Goal: Task Accomplishment & Management: Complete application form

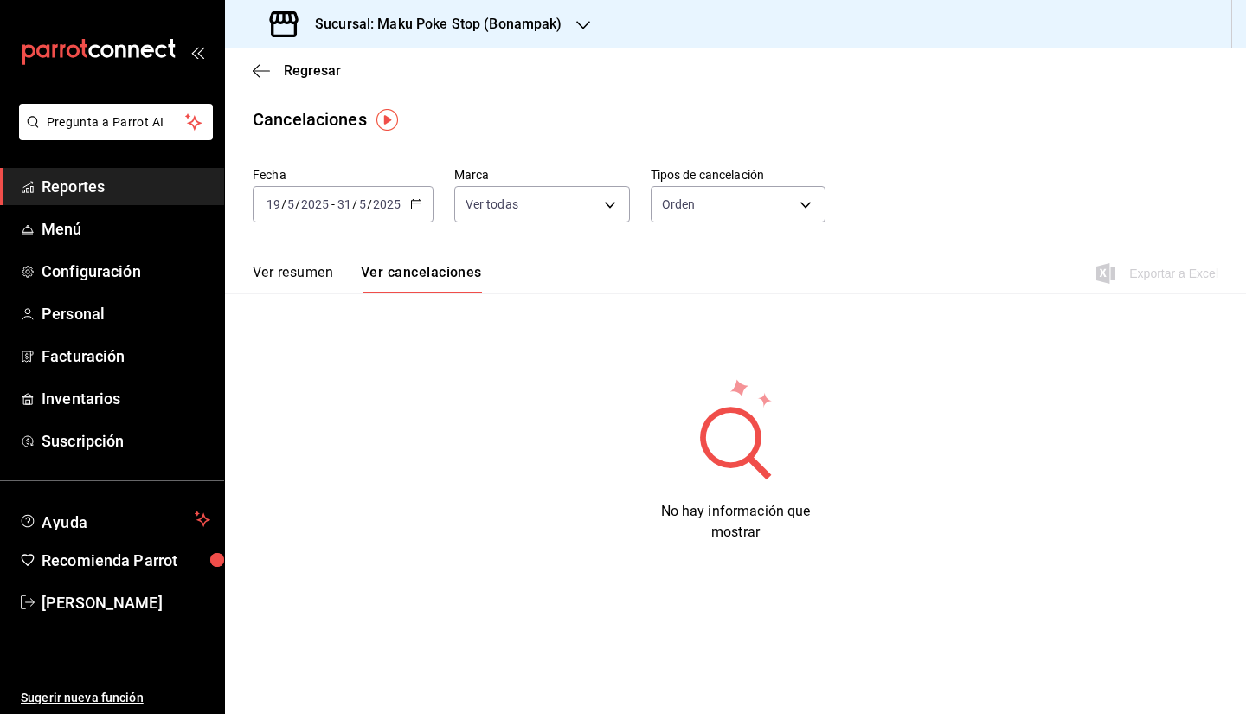
click at [103, 186] on span "Reportes" at bounding box center [126, 186] width 169 height 23
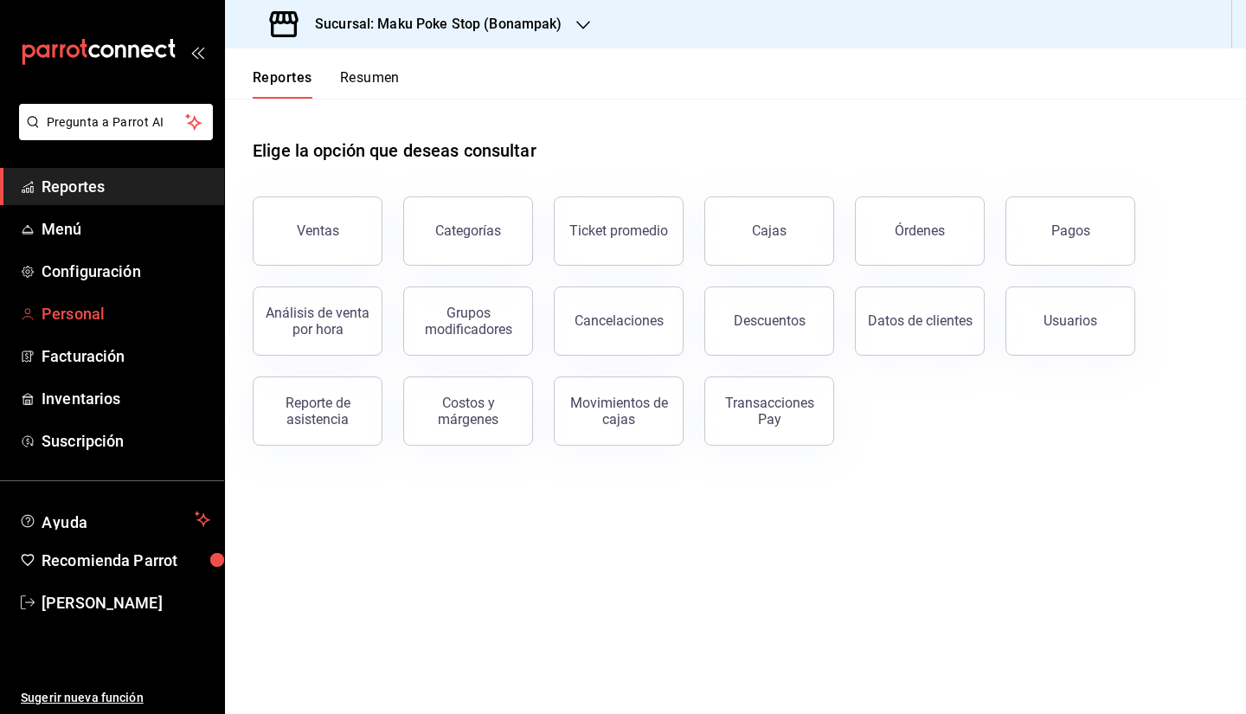
click at [85, 316] on span "Personal" at bounding box center [126, 313] width 169 height 23
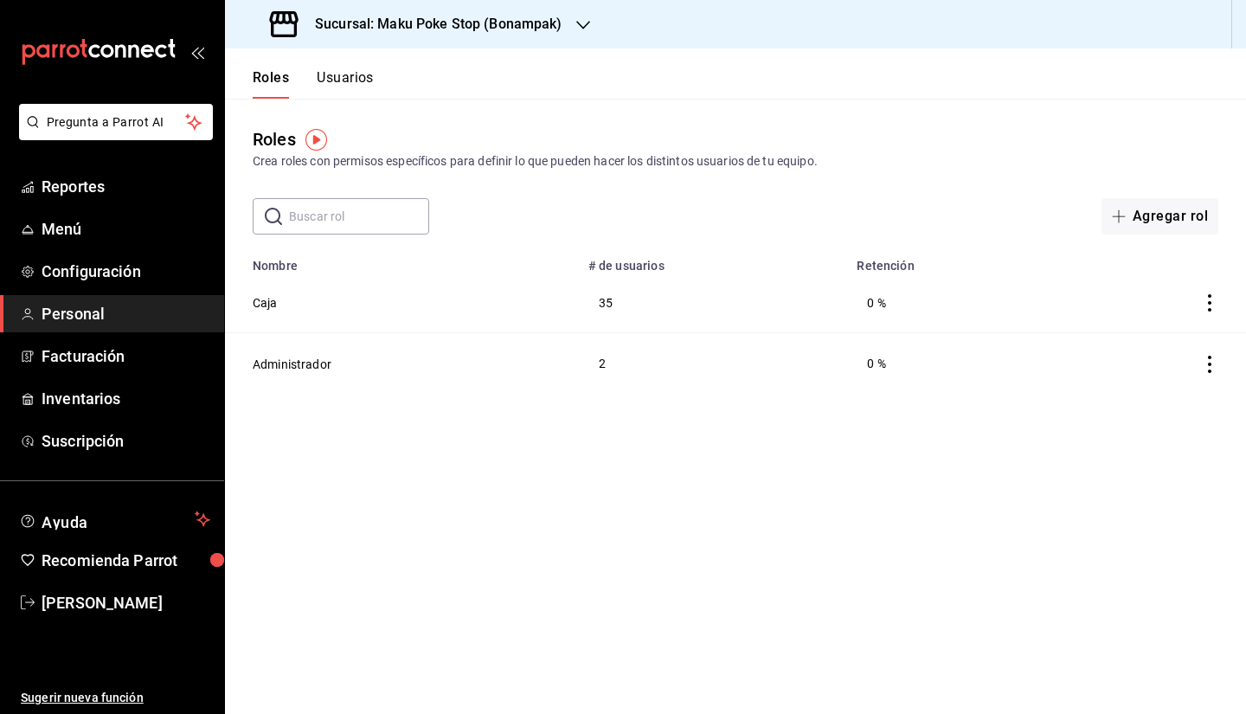
click at [493, 27] on h3 "Sucursal: Maku Poke Stop (Bonampak)" at bounding box center [431, 24] width 261 height 21
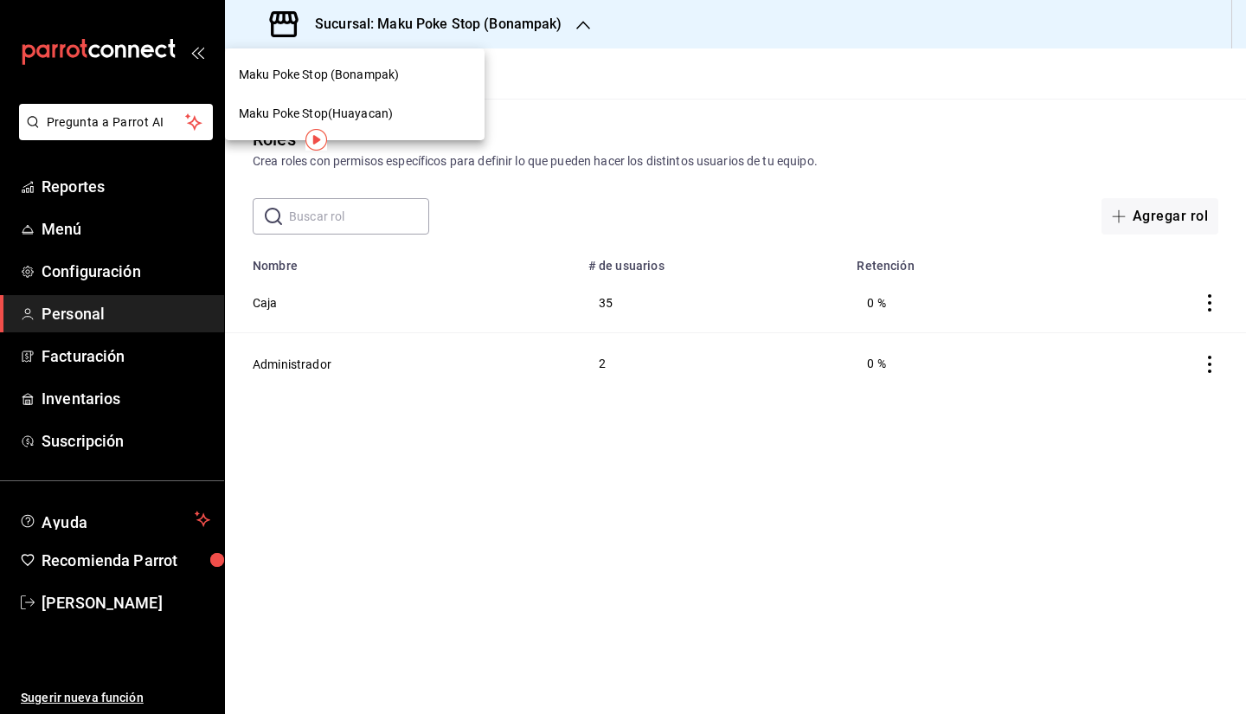
click at [386, 109] on span "Maku Poke Stop(Huayacan)" at bounding box center [316, 114] width 154 height 18
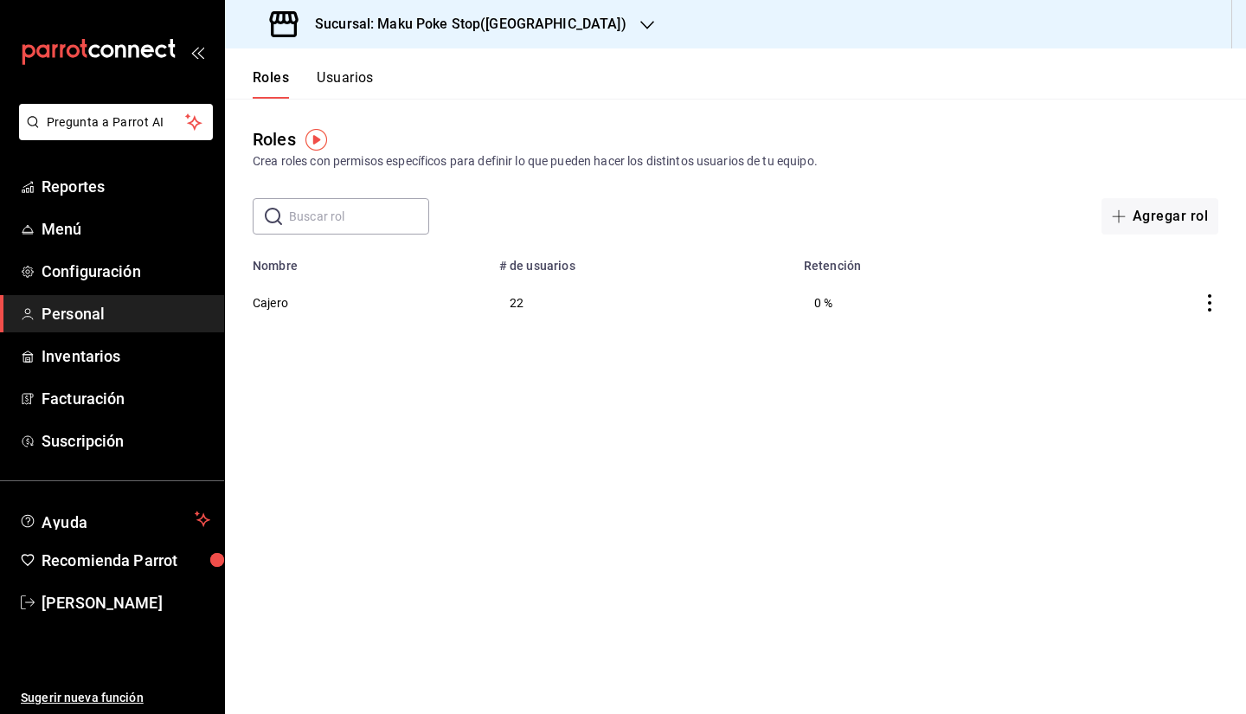
click at [311, 142] on img "button" at bounding box center [316, 140] width 22 height 22
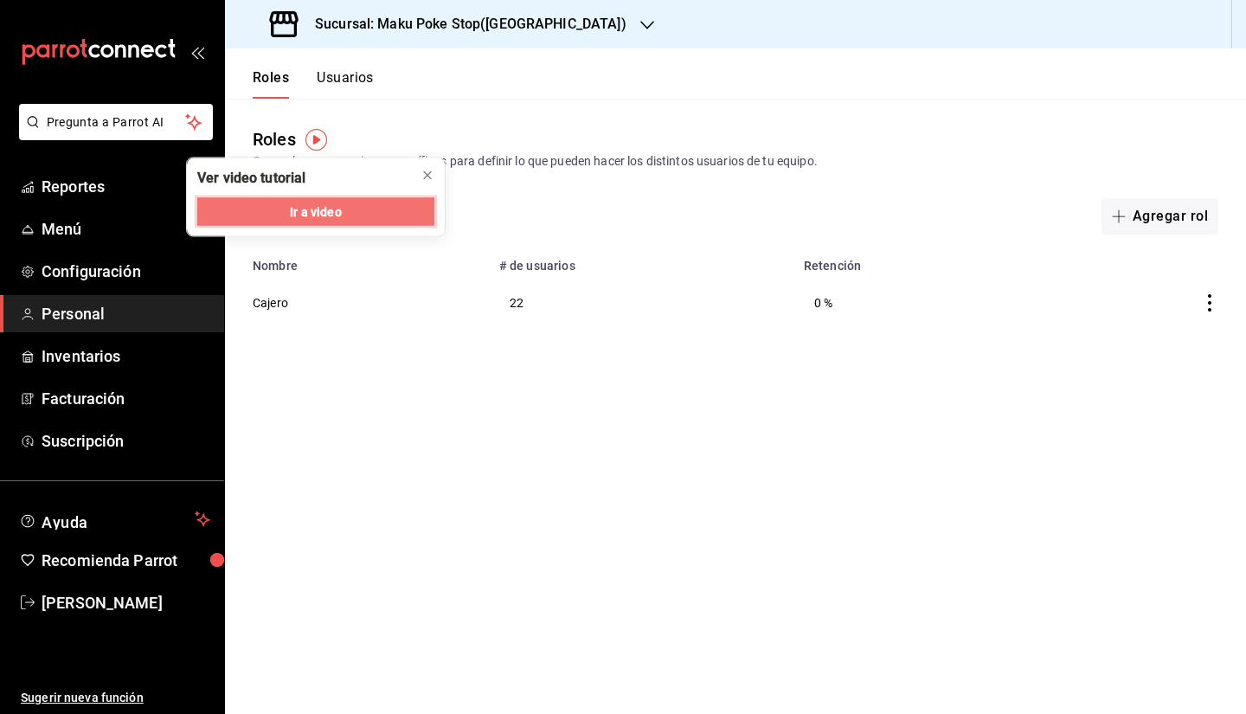
click at [333, 217] on span "Ir a video" at bounding box center [315, 211] width 51 height 18
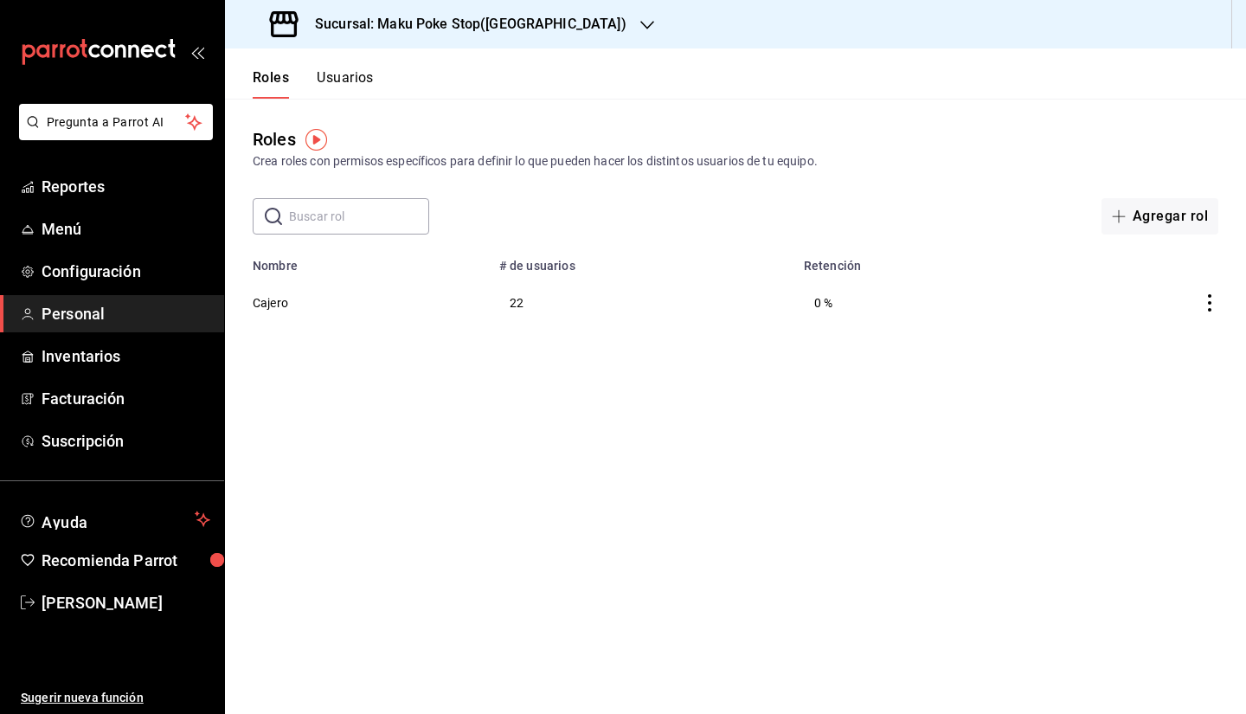
click at [332, 86] on button "Usuarios" at bounding box center [345, 83] width 57 height 29
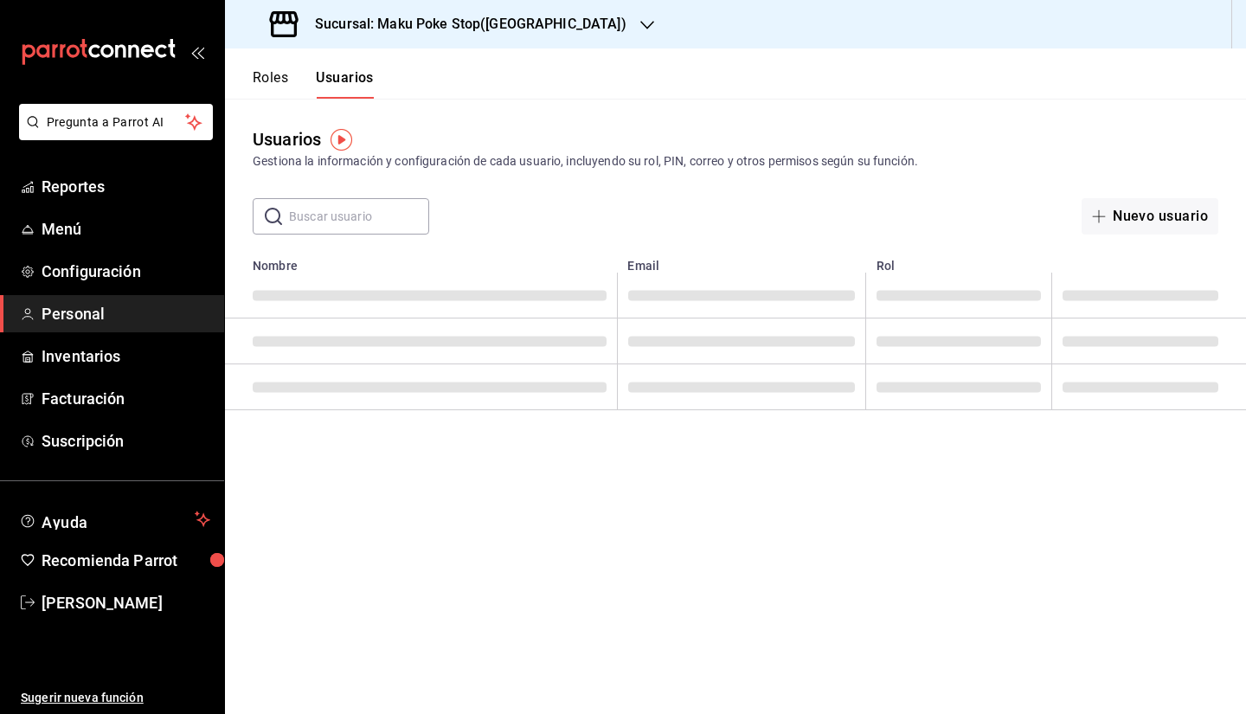
click at [343, 140] on img "button" at bounding box center [341, 140] width 22 height 22
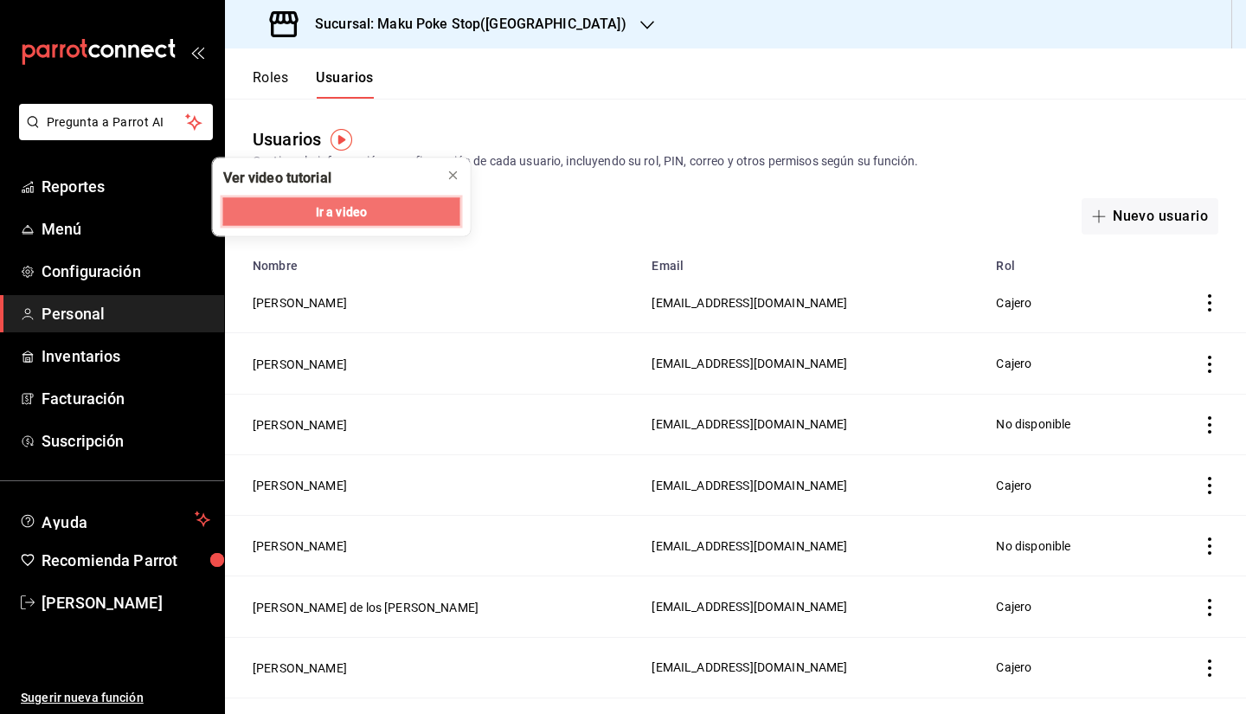
click at [351, 210] on span "Ir a video" at bounding box center [341, 211] width 51 height 18
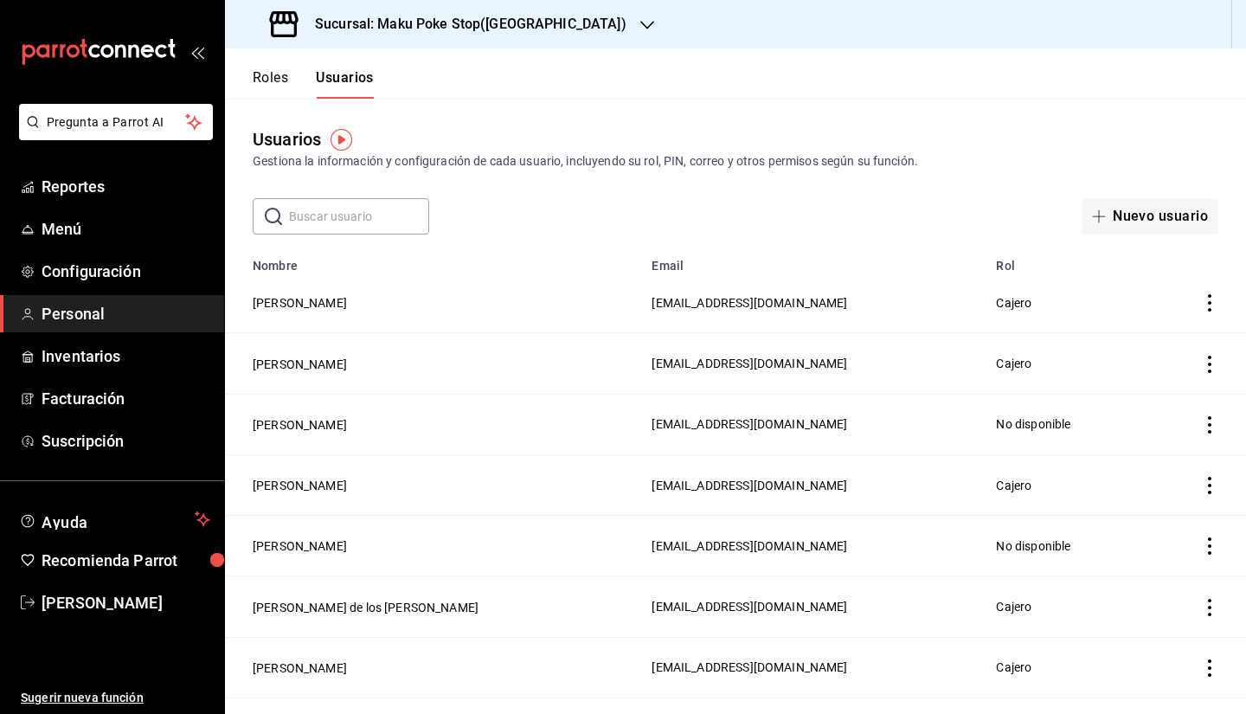
click at [1199, 314] on td "employeesTable" at bounding box center [1195, 302] width 99 height 61
click at [1201, 305] on icon "actions" at bounding box center [1209, 302] width 17 height 17
click at [832, 219] on div at bounding box center [623, 357] width 1246 height 714
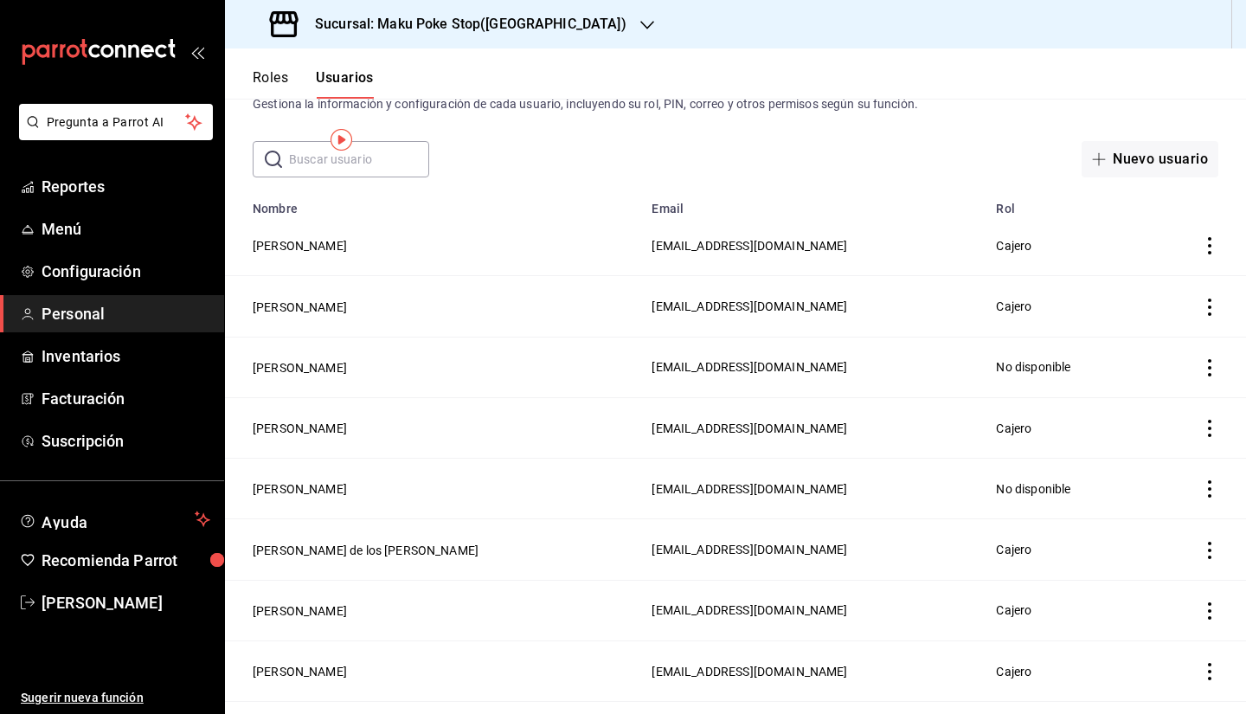
scroll to position [86, 0]
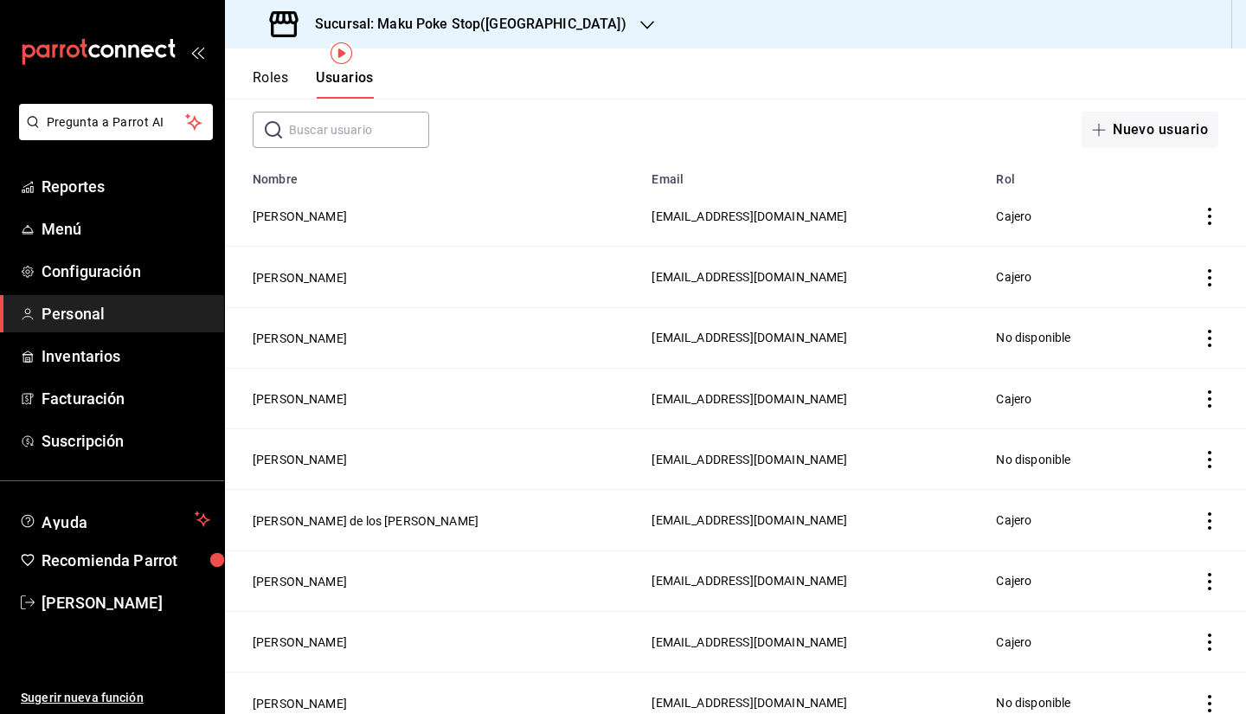
click at [1201, 403] on icon "actions" at bounding box center [1209, 398] width 17 height 17
click at [1161, 378] on li "Duplicar" at bounding box center [1132, 375] width 145 height 48
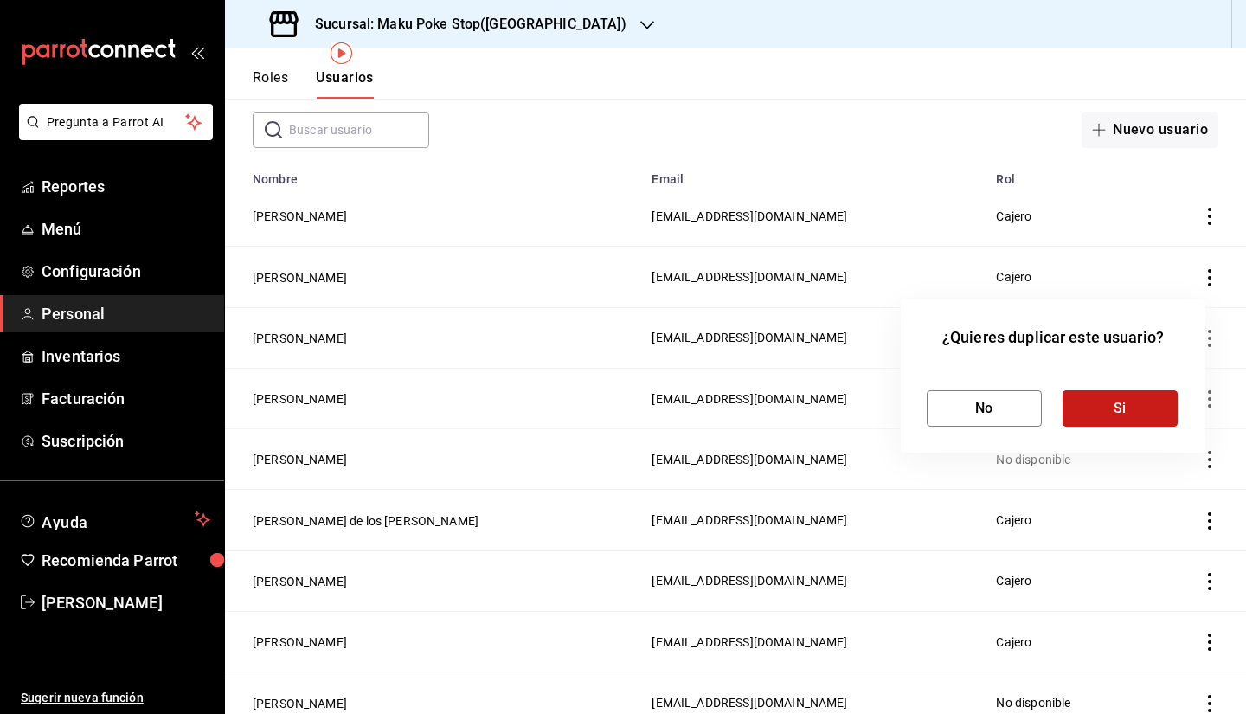
click at [1108, 413] on button "Si" at bounding box center [1119, 408] width 115 height 36
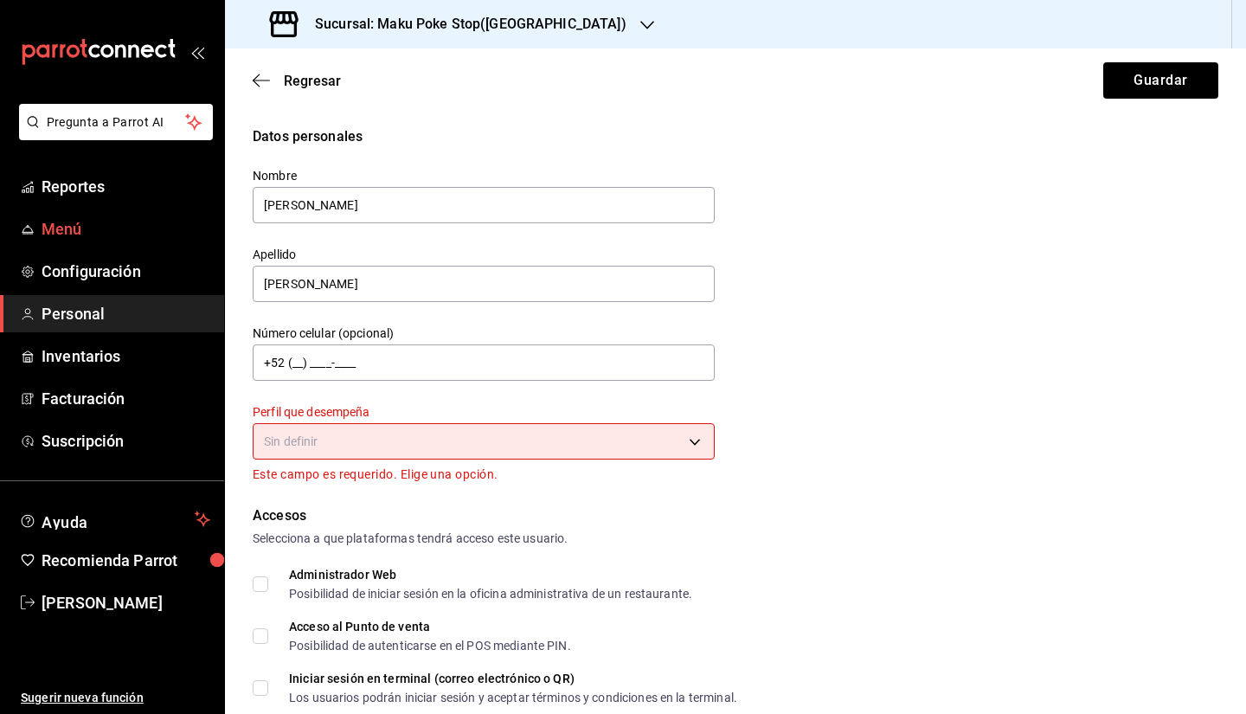
drag, startPoint x: 325, startPoint y: 215, endPoint x: 220, endPoint y: 214, distance: 105.5
click at [221, 214] on div "Pregunta a Parrot AI Reportes Menú Configuración Personal Inventarios Facturaci…" at bounding box center [623, 357] width 1246 height 714
type input "a"
type input "[PERSON_NAME]"
click at [378, 297] on input "[PERSON_NAME]" at bounding box center [484, 284] width 462 height 36
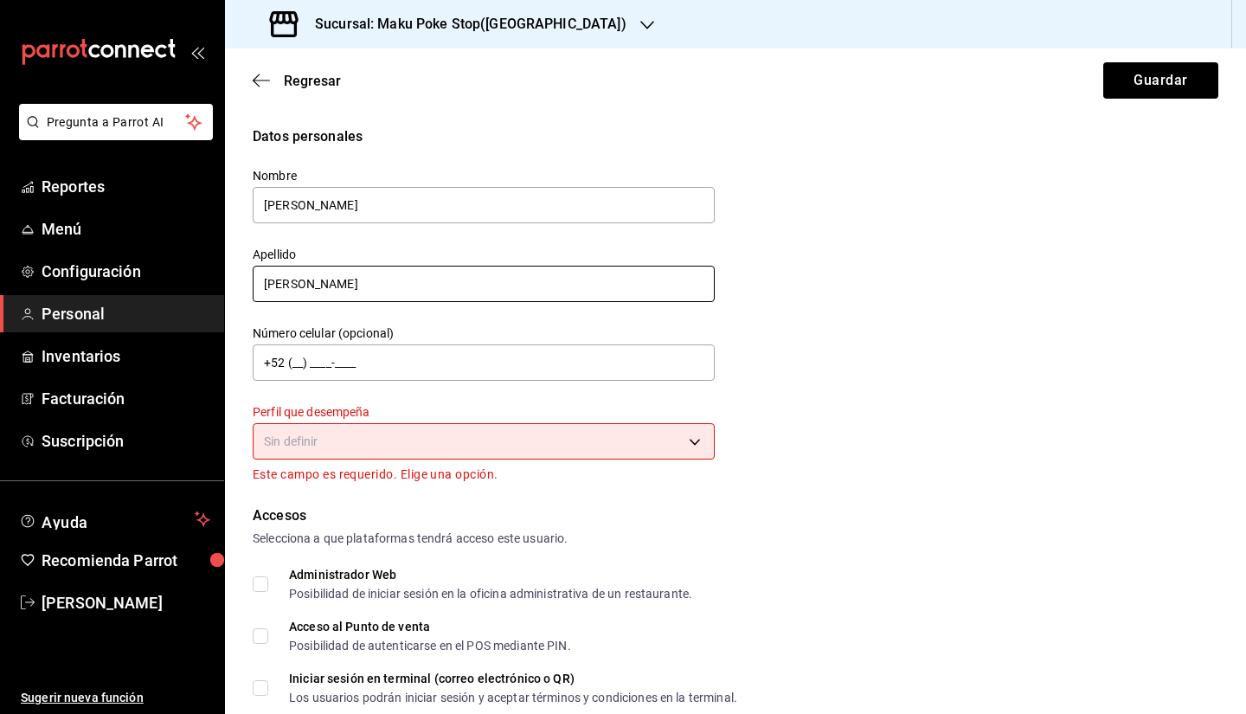
drag, startPoint x: 380, startPoint y: 285, endPoint x: 99, endPoint y: 291, distance: 280.3
click at [99, 291] on div "Pregunta a Parrot AI Reportes Menú Configuración Personal Inventarios Facturaci…" at bounding box center [623, 357] width 1246 height 714
type input "[PERSON_NAME]"
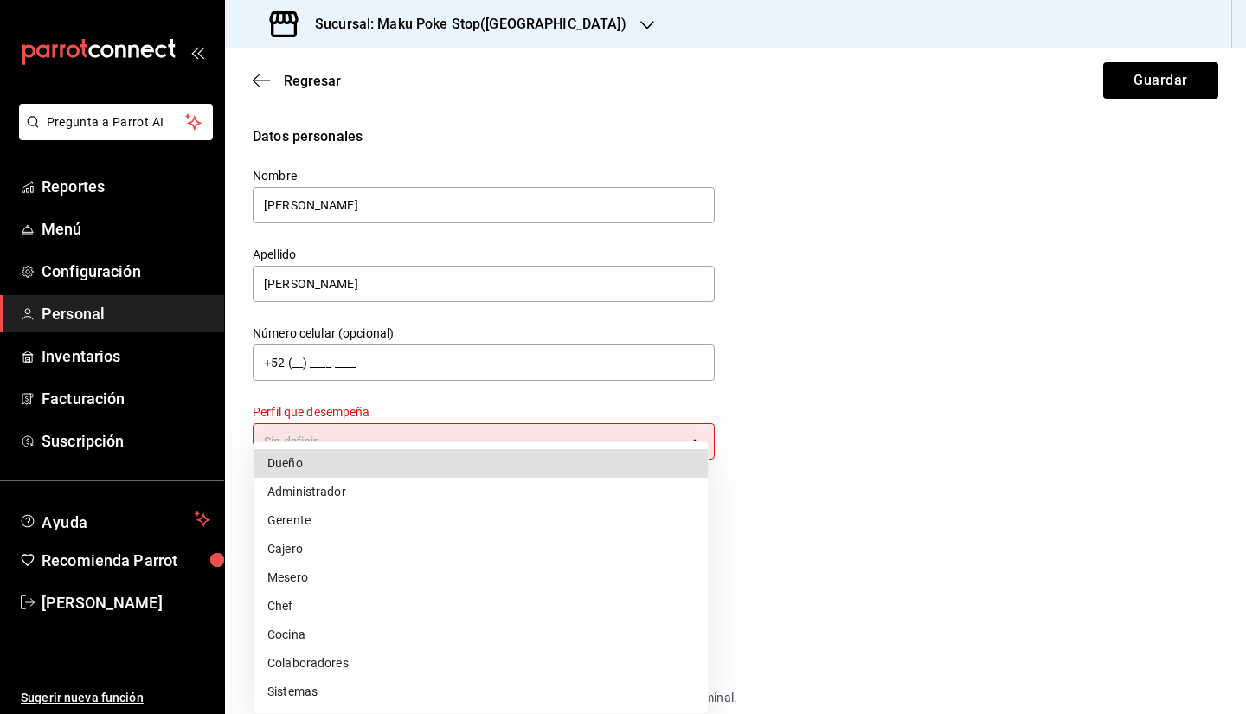
click at [337, 436] on body "Pregunta a Parrot AI Reportes Menú Configuración Personal Inventarios Facturaci…" at bounding box center [623, 357] width 1246 height 714
click at [326, 544] on li "Cajero" at bounding box center [480, 549] width 454 height 29
type input "CASHIER"
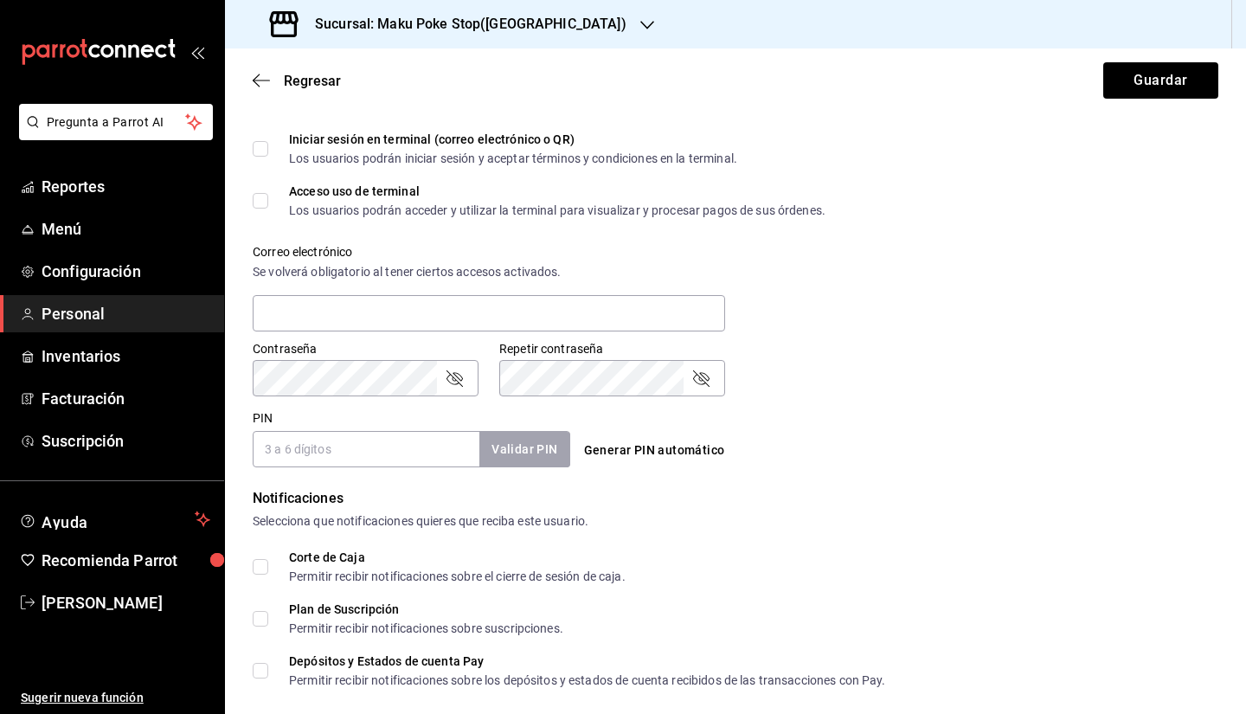
scroll to position [669, 0]
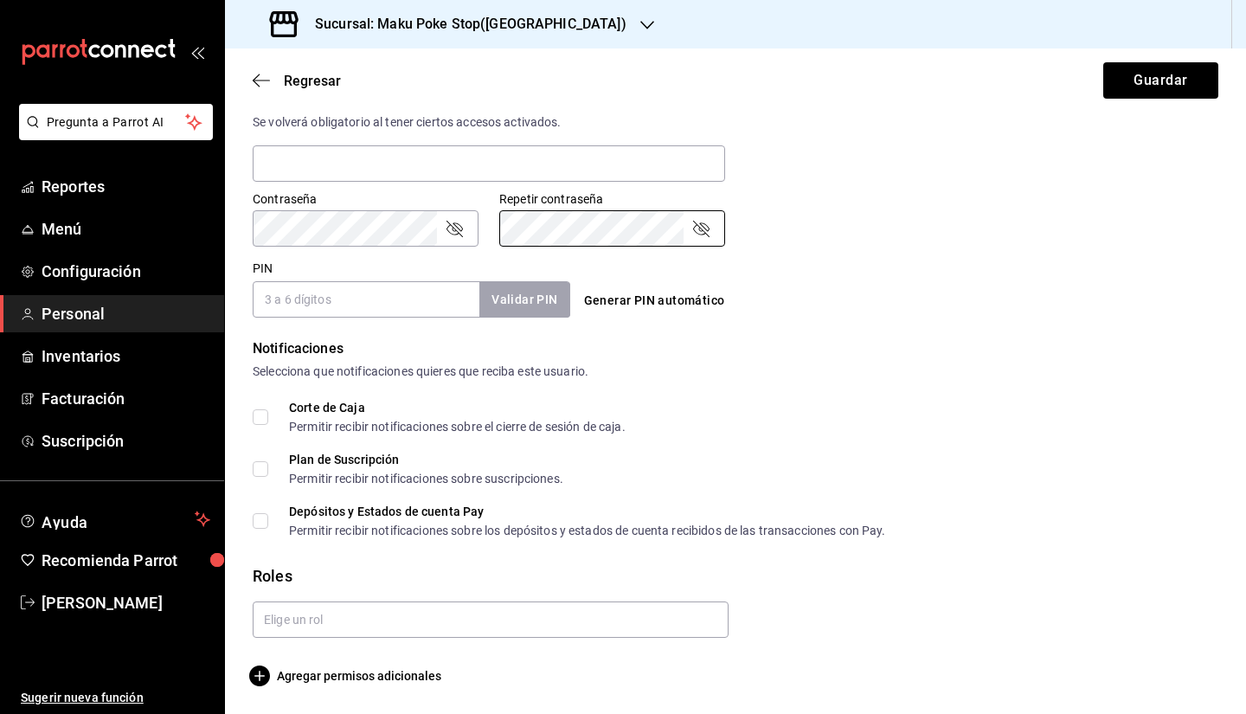
click at [429, 306] on input "PIN" at bounding box center [366, 299] width 227 height 36
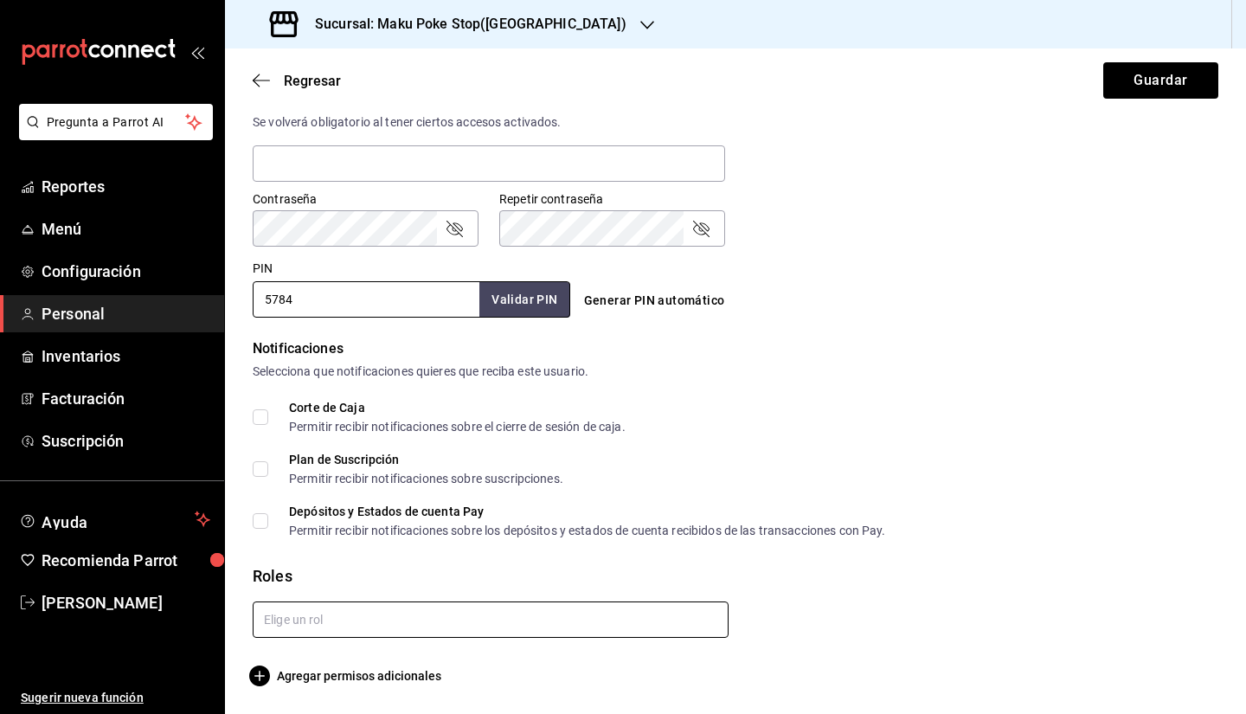
type input "5784"
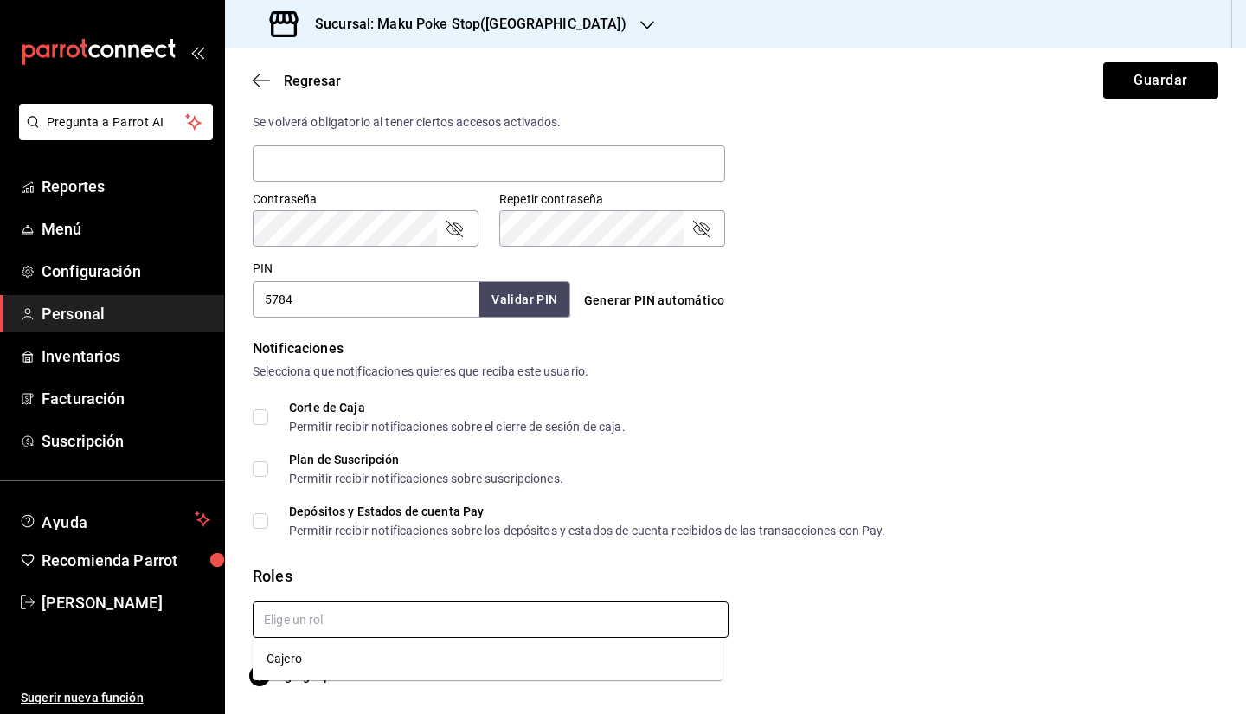
click at [332, 629] on input "text" at bounding box center [491, 619] width 476 height 36
click at [325, 647] on li "Cajero" at bounding box center [488, 658] width 470 height 29
checkbox input "true"
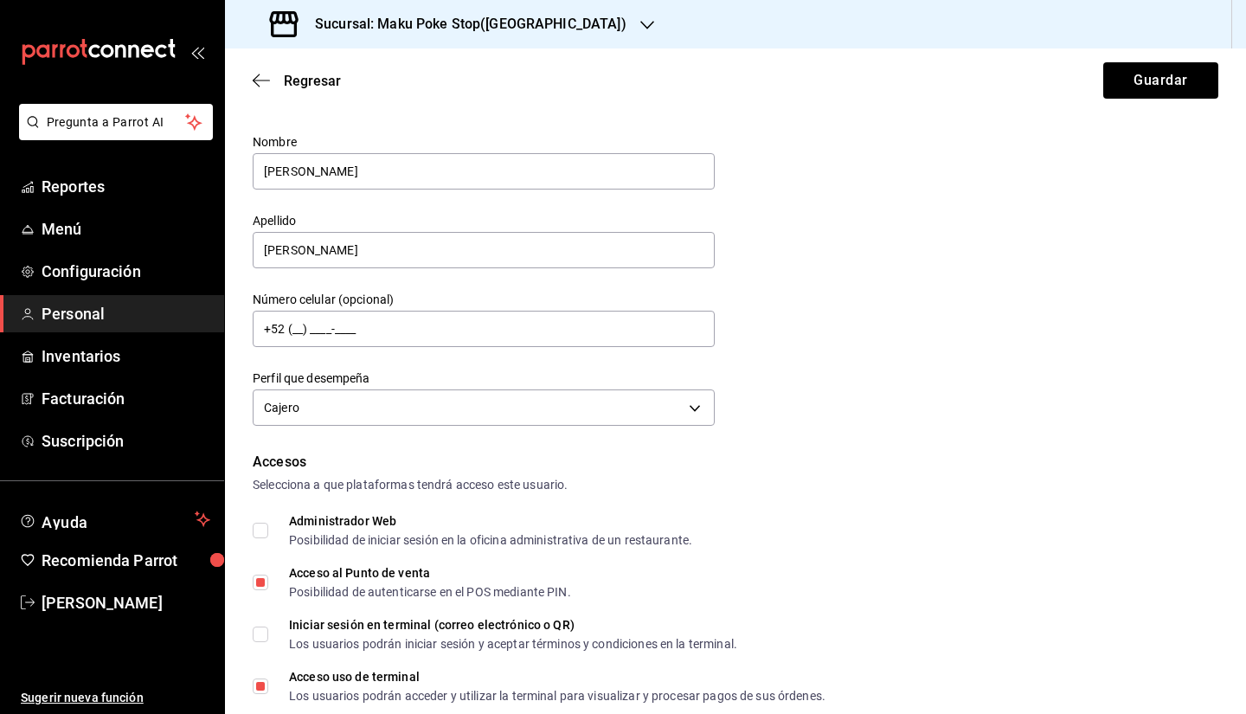
scroll to position [0, 0]
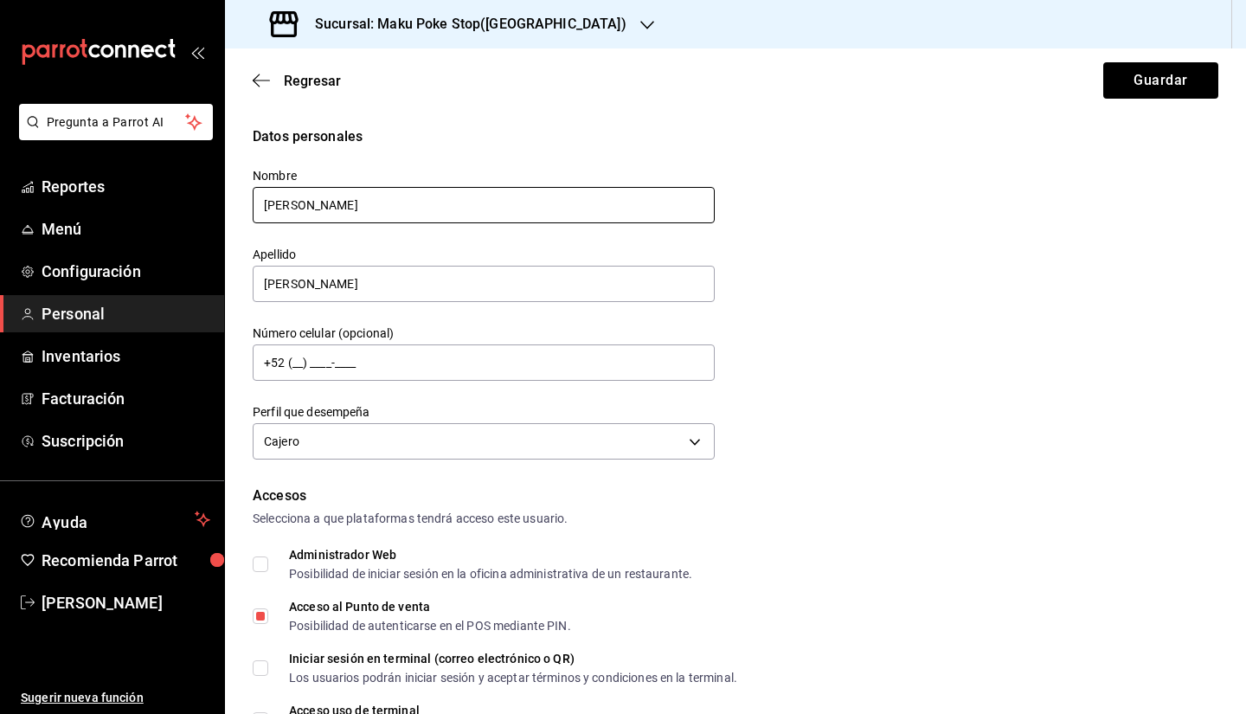
click at [354, 207] on input "[PERSON_NAME]" at bounding box center [484, 205] width 462 height 36
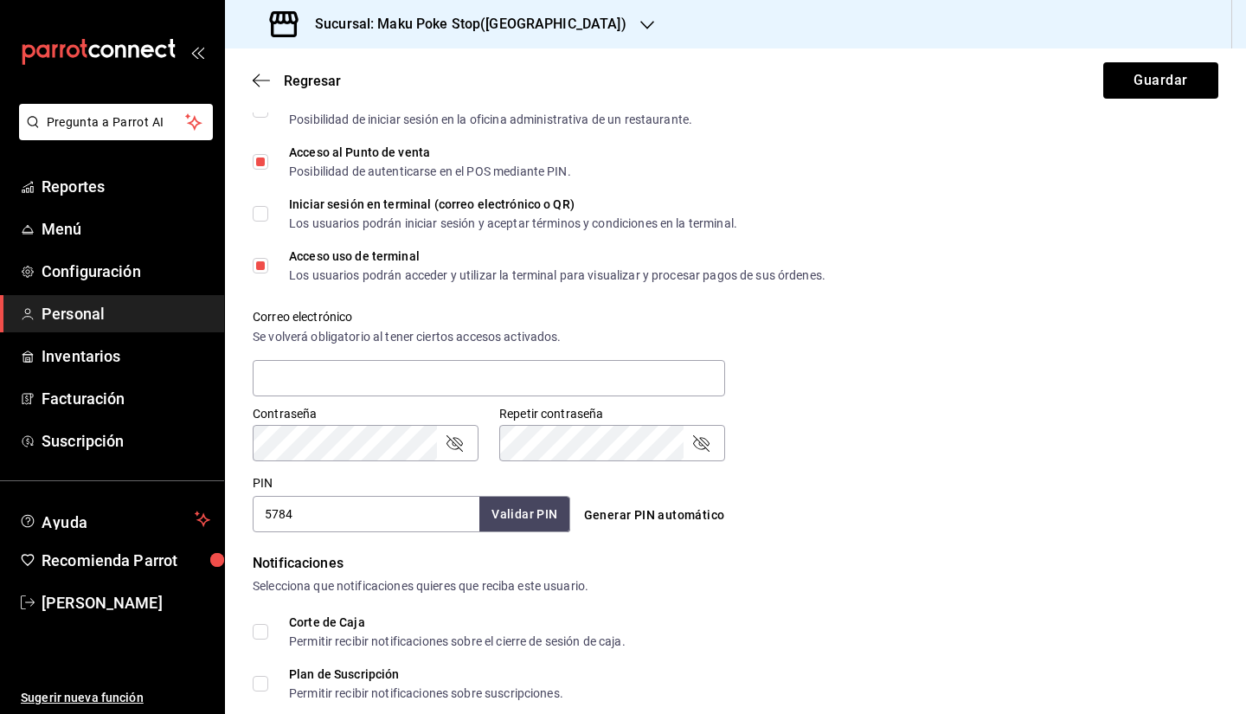
scroll to position [519, 0]
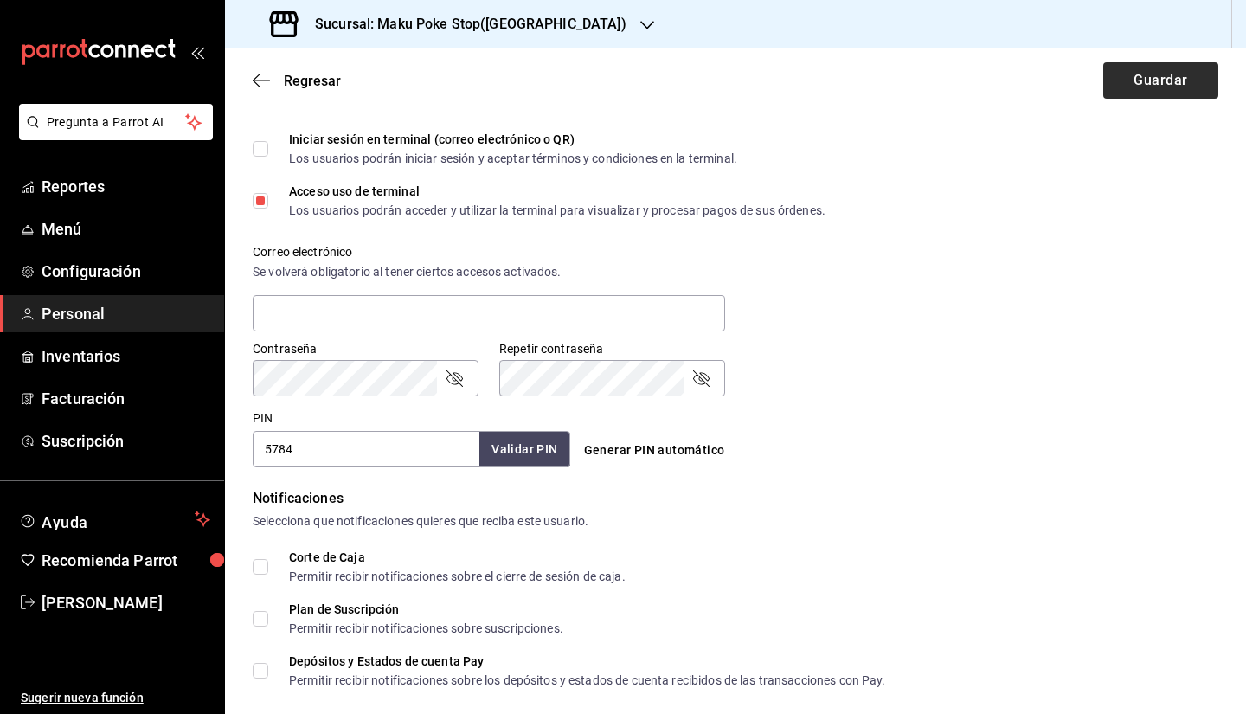
type input "[PERSON_NAME]"
click at [1163, 75] on button "Guardar" at bounding box center [1160, 80] width 115 height 36
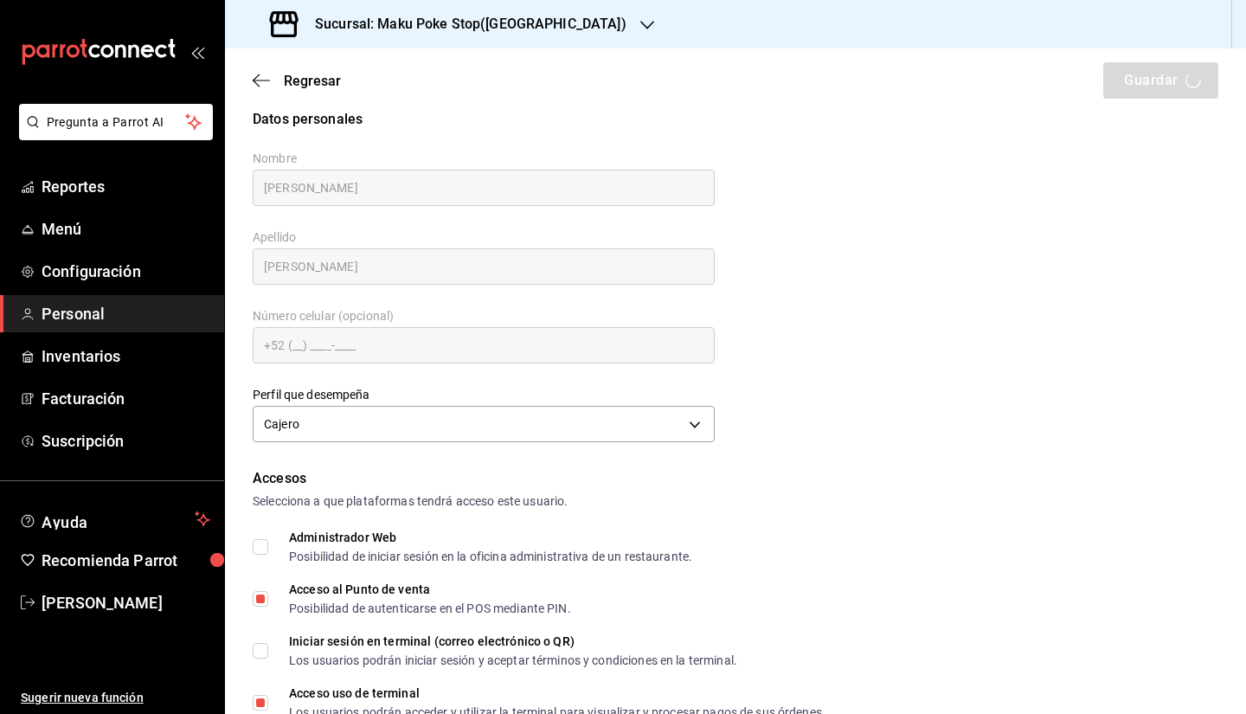
scroll to position [0, 0]
